Goal: Task Accomplishment & Management: Manage account settings

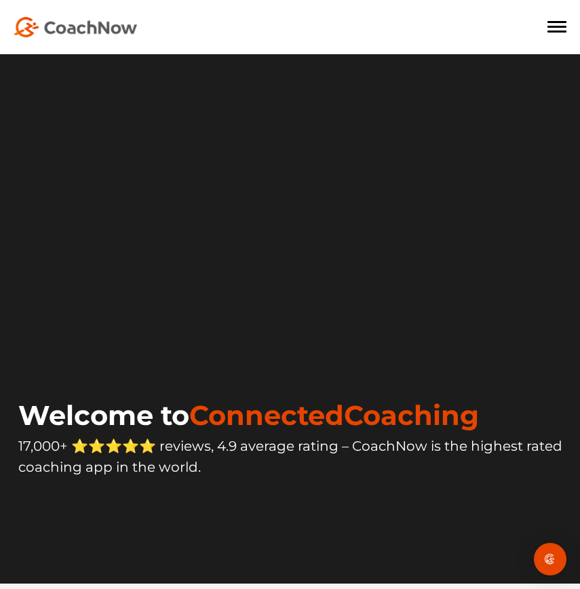
click at [548, 26] on span at bounding box center [556, 27] width 19 height 2
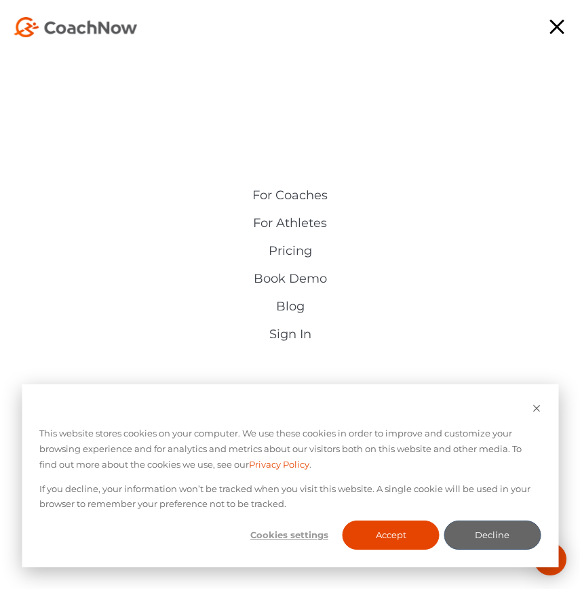
click at [296, 335] on link "Sign In" at bounding box center [290, 334] width 312 height 14
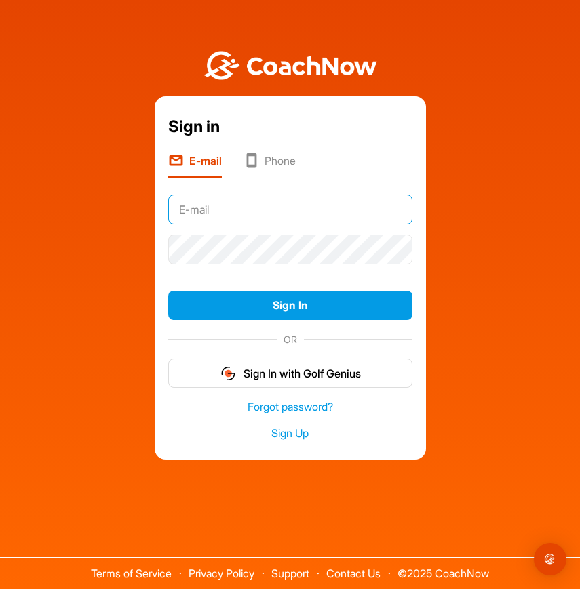
type input "[EMAIL_ADDRESS][DOMAIN_NAME]"
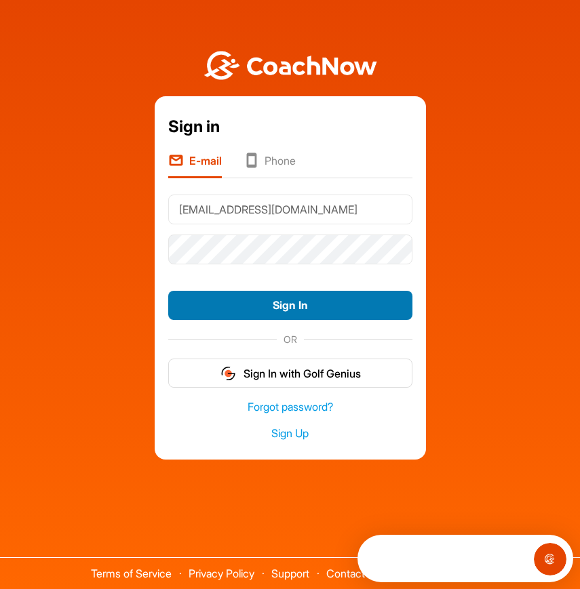
click at [286, 297] on button "Sign In" at bounding box center [290, 305] width 244 height 29
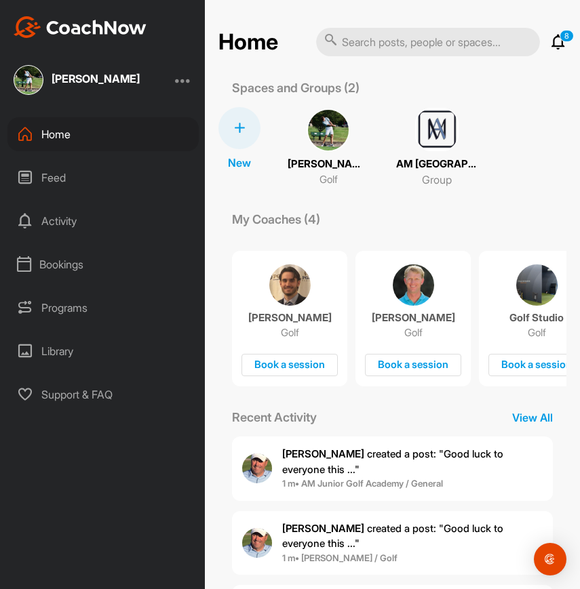
click at [117, 169] on div "Feed" at bounding box center [102, 178] width 191 height 34
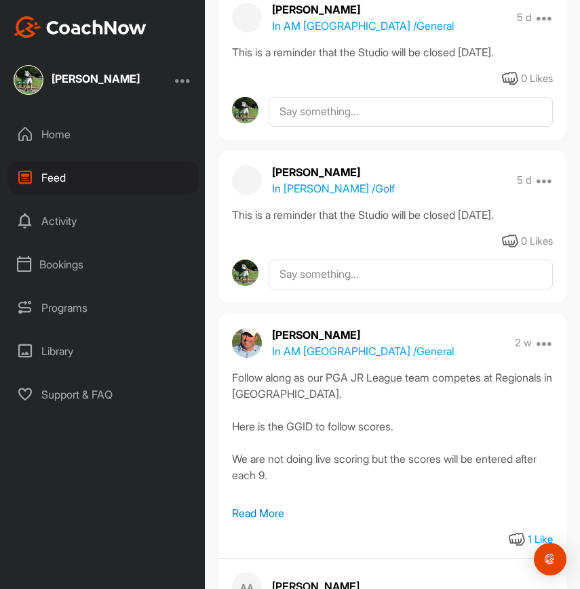
scroll to position [556, 0]
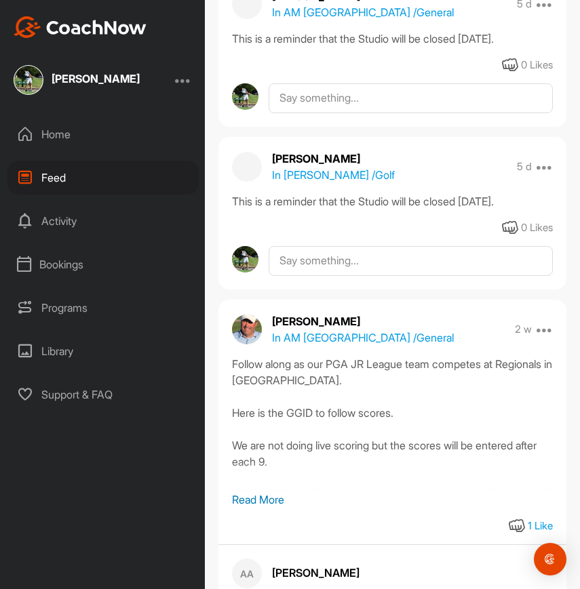
click at [256, 498] on p "Read More" at bounding box center [392, 500] width 321 height 16
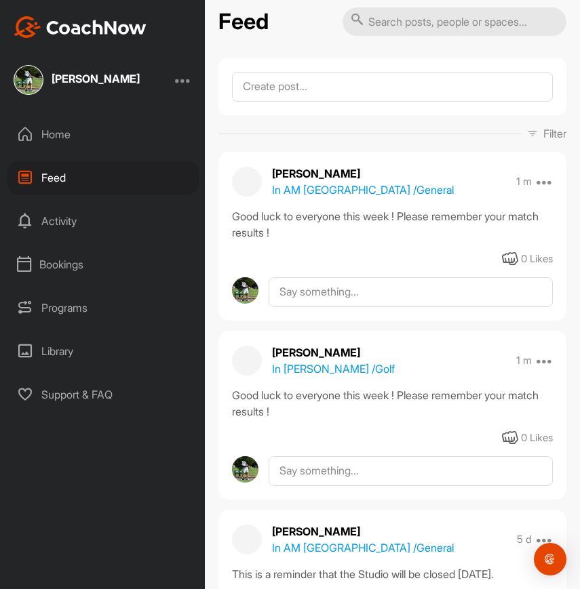
scroll to position [0, 0]
